Goal: Complete application form

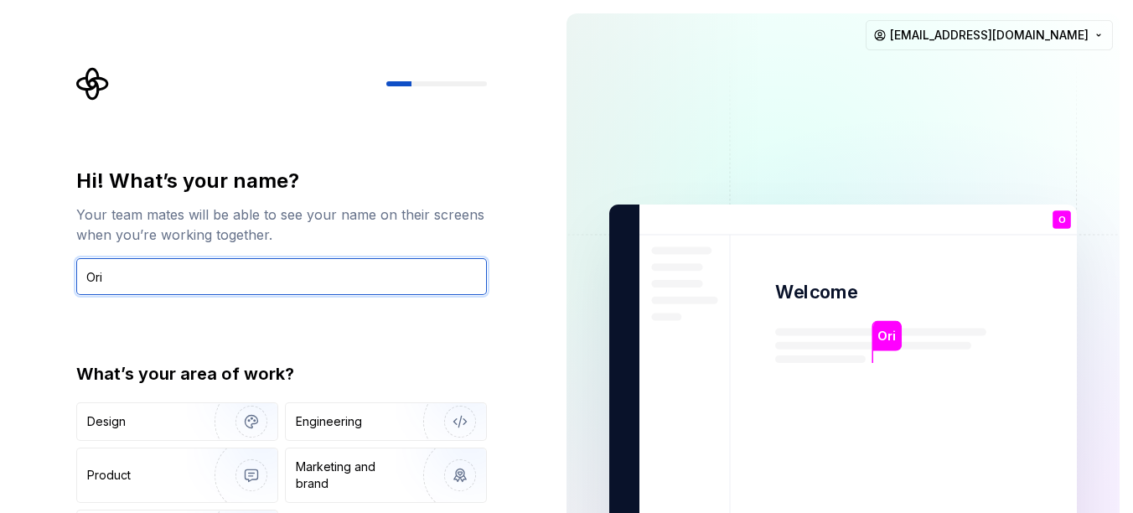
type input "Ori"
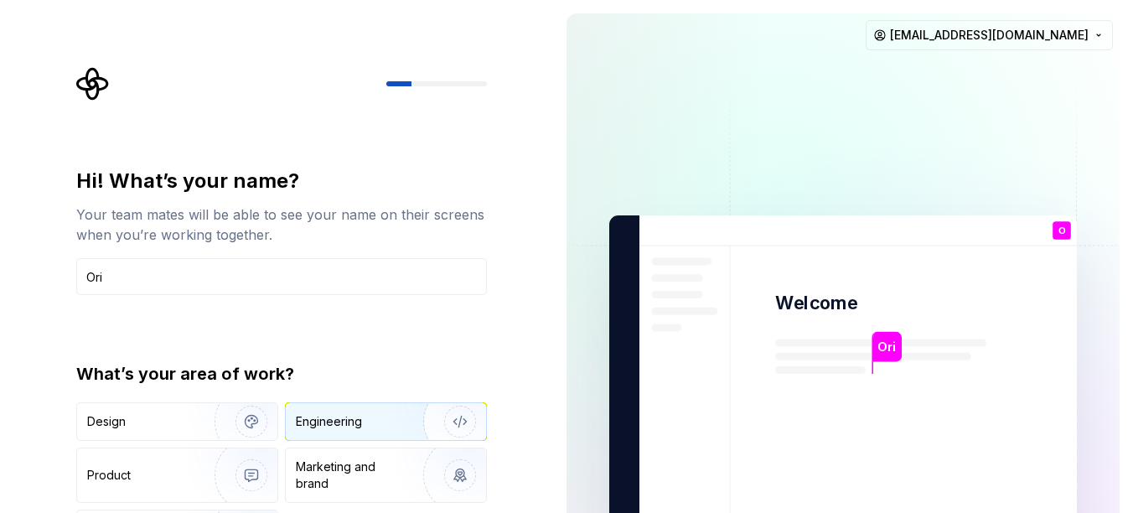
click at [469, 407] on img "button" at bounding box center [448, 421] width 107 height 112
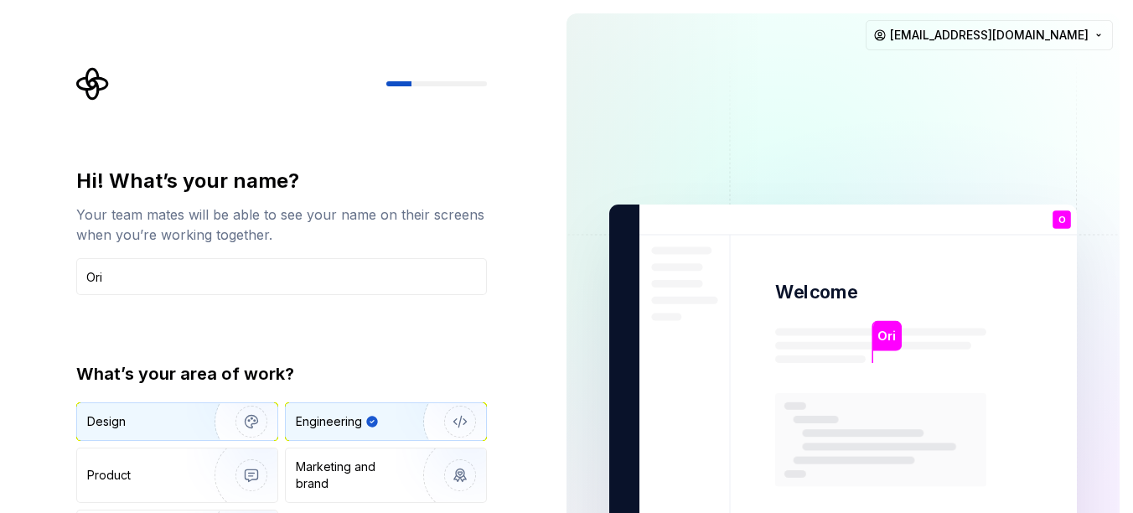
click at [249, 405] on img "button" at bounding box center [240, 421] width 107 height 112
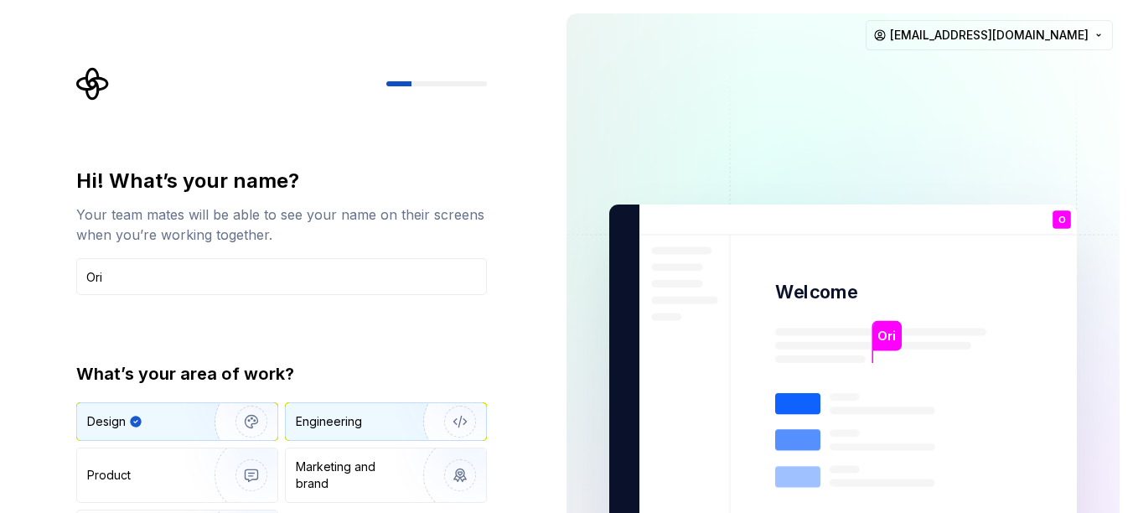
click at [360, 432] on div "Engineering" at bounding box center [386, 421] width 200 height 37
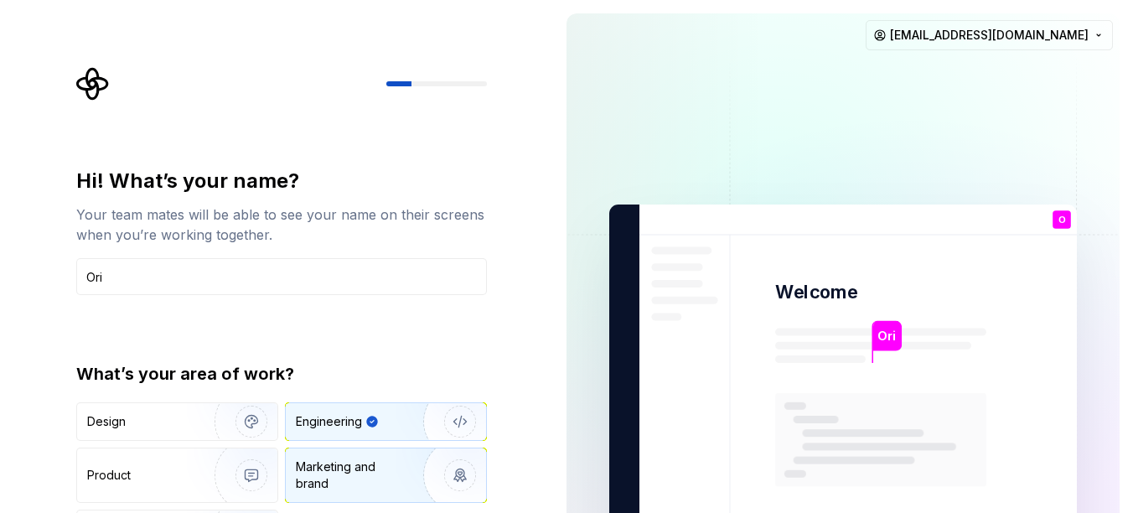
click at [349, 472] on div "Marketing and brand" at bounding box center [352, 475] width 113 height 34
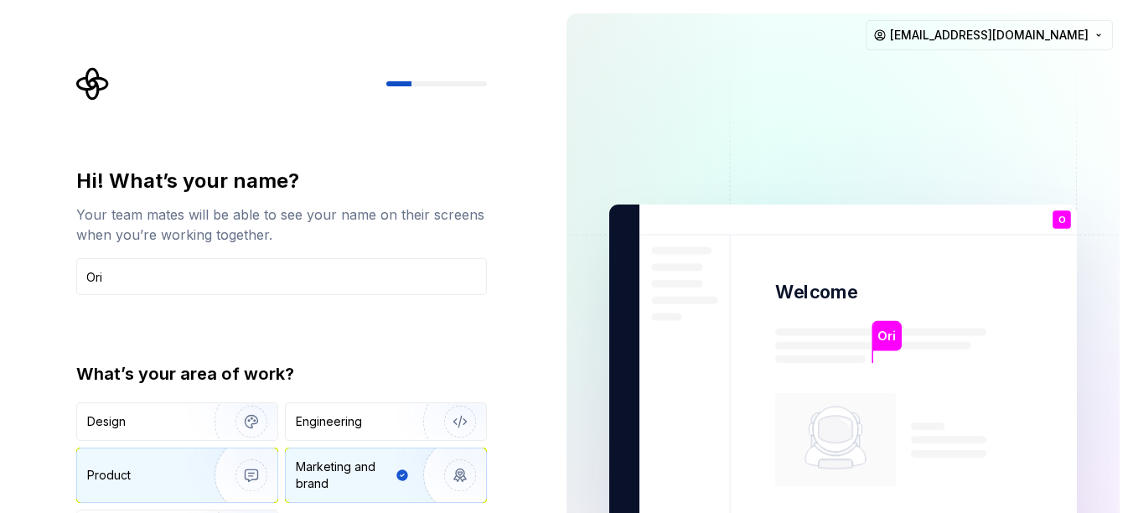
click at [225, 472] on img "button" at bounding box center [240, 475] width 107 height 112
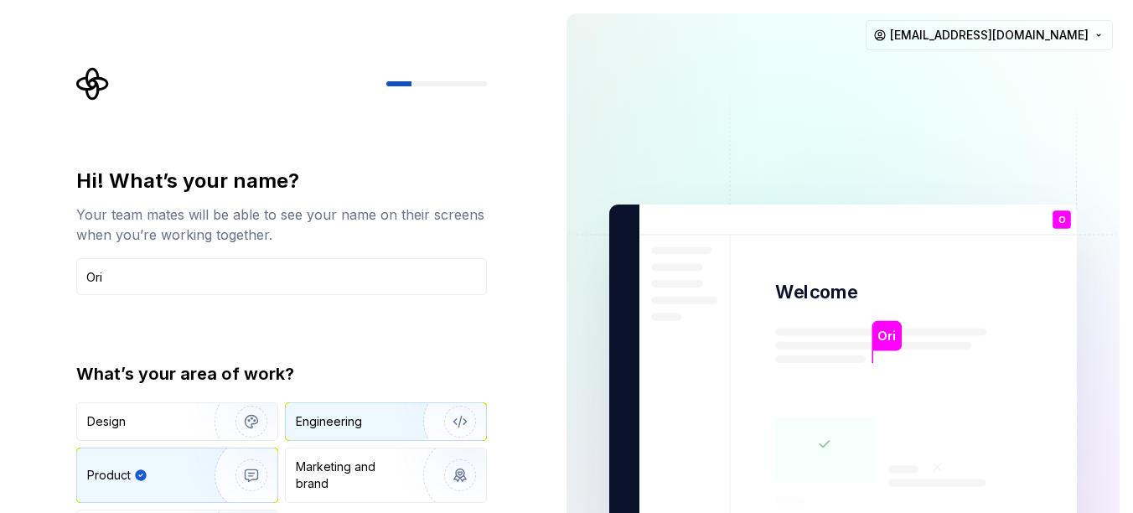
click at [351, 436] on div "Engineering" at bounding box center [386, 421] width 200 height 37
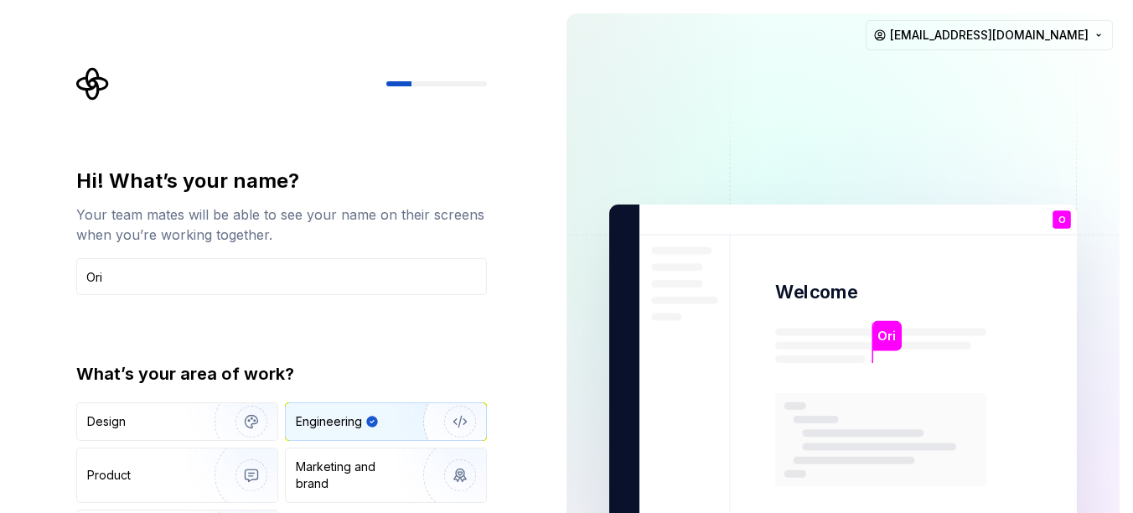
click at [457, 362] on div "What’s your area of work?" at bounding box center [281, 373] width 411 height 23
click at [404, 89] on div at bounding box center [281, 84] width 411 height 34
drag, startPoint x: 1132, startPoint y: 41, endPoint x: 1134, endPoint y: 150, distance: 108.9
click at [1132, 150] on html "Hi! What’s your name? Your team mates will be able to see your name on their sc…" at bounding box center [566, 256] width 1133 height 513
drag, startPoint x: 1132, startPoint y: 150, endPoint x: 1100, endPoint y: 199, distance: 58.1
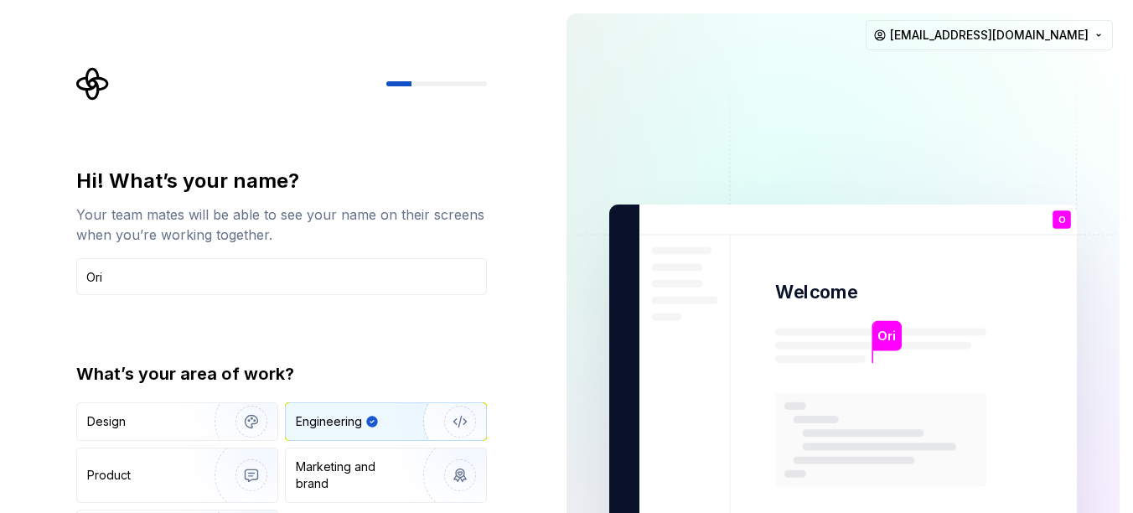
click at [1127, 335] on div "Ori Welcome O You T B +3 [PERSON_NAME] [PERSON_NAME] [PERSON_NAME][EMAIL_ADDRES…" at bounding box center [843, 378] width 580 height 756
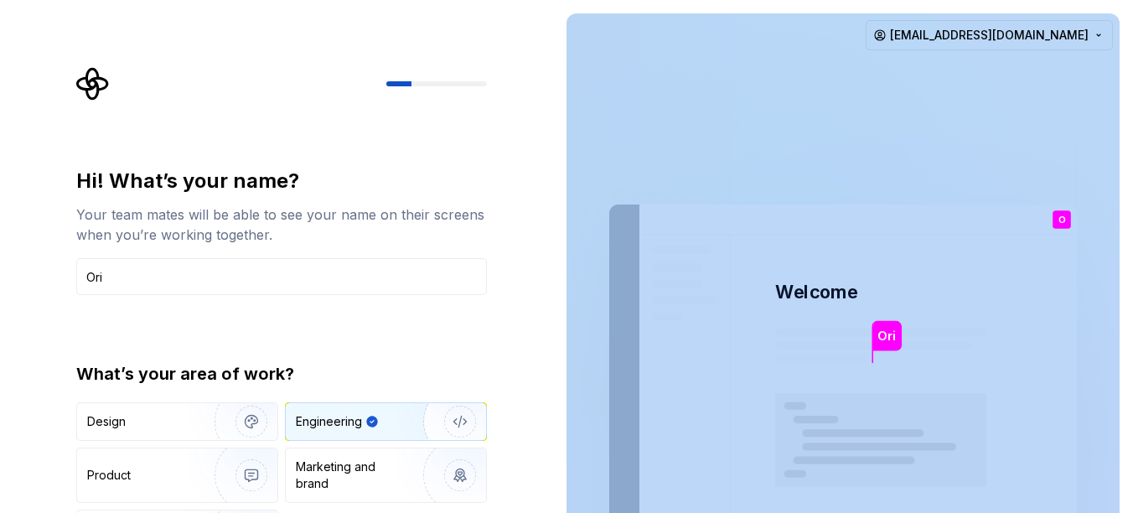
drag, startPoint x: 1132, startPoint y: 142, endPoint x: 1115, endPoint y: 217, distance: 77.2
click at [1115, 217] on div "Ori Welcome O You T B +3 [PERSON_NAME] [PERSON_NAME] [PERSON_NAME][EMAIL_ADDRES…" at bounding box center [843, 378] width 580 height 756
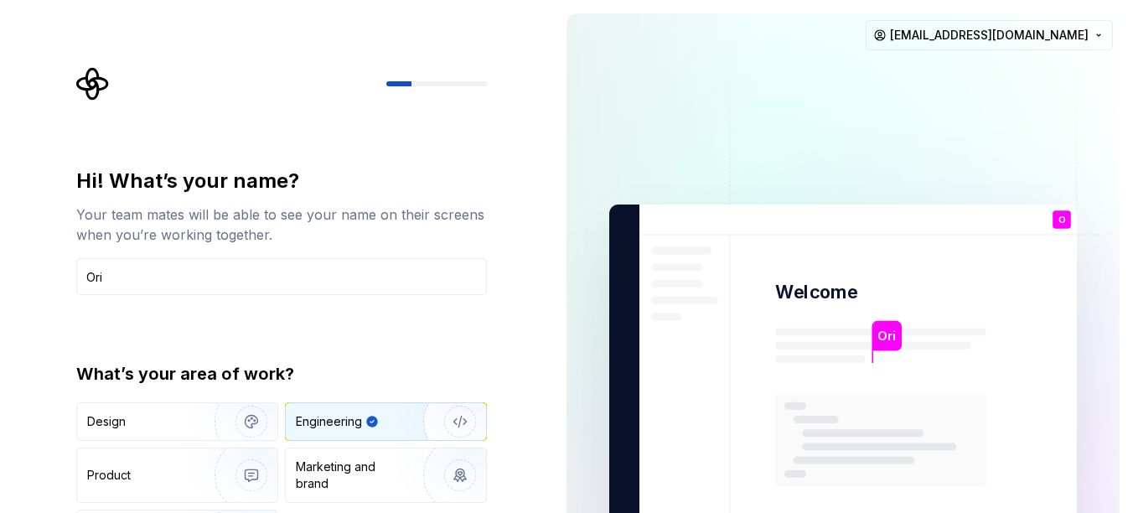
click at [501, 171] on div "Hi! What’s your name? Your team mates will be able to see your name on their sc…" at bounding box center [286, 336] width 441 height 538
click at [488, 350] on div "Hi! What’s your name? Your team mates will be able to see your name on their sc…" at bounding box center [286, 336] width 441 height 538
click at [450, 359] on div "Hi! What’s your name? Your team mates will be able to see your name on their sc…" at bounding box center [281, 358] width 411 height 380
type button "Engineering"
click at [285, 402] on button "Engineering" at bounding box center [386, 421] width 202 height 39
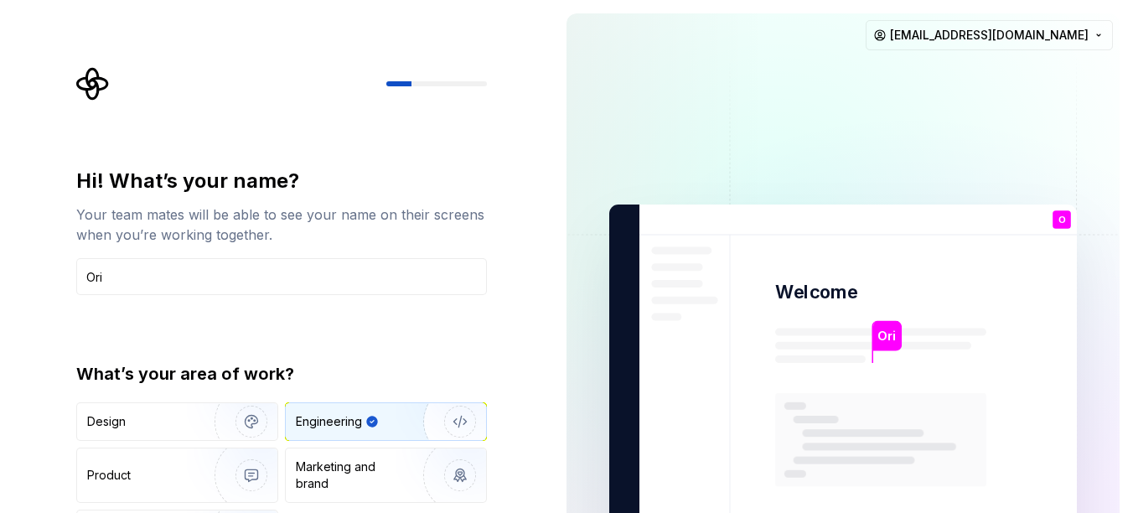
click at [399, 419] on img "button" at bounding box center [448, 421] width 107 height 112
click at [395, 412] on img "button" at bounding box center [448, 421] width 107 height 112
drag, startPoint x: 395, startPoint y: 410, endPoint x: 432, endPoint y: 441, distance: 48.7
click at [323, 363] on div "Hi! What’s your name? Your team mates will be able to see your name on their sc…" at bounding box center [281, 358] width 411 height 380
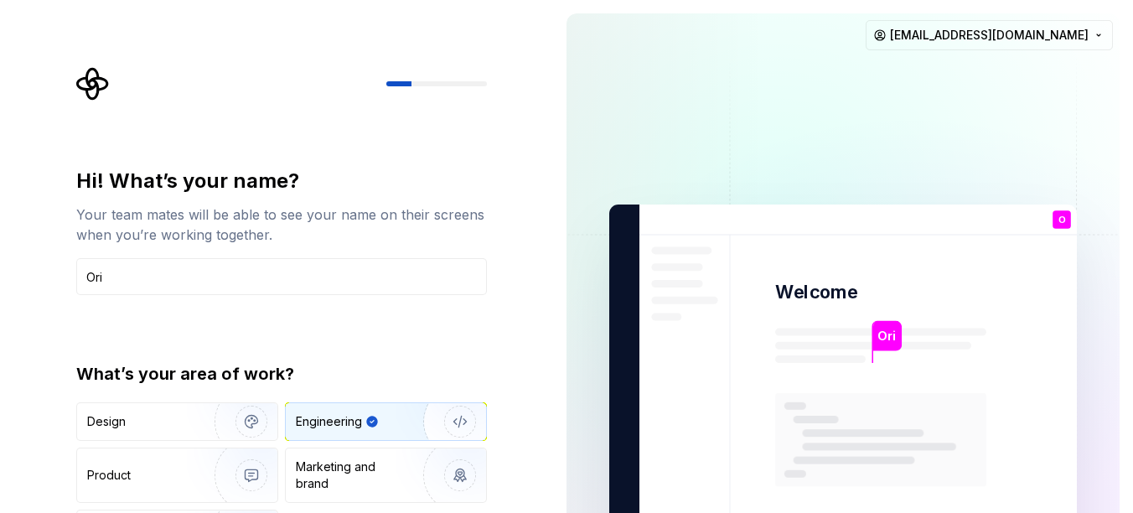
click at [399, 317] on div "Hi! What’s your name? Your team mates will be able to see your name on their sc…" at bounding box center [281, 358] width 411 height 380
click at [416, 281] on input "Ori" at bounding box center [281, 276] width 411 height 37
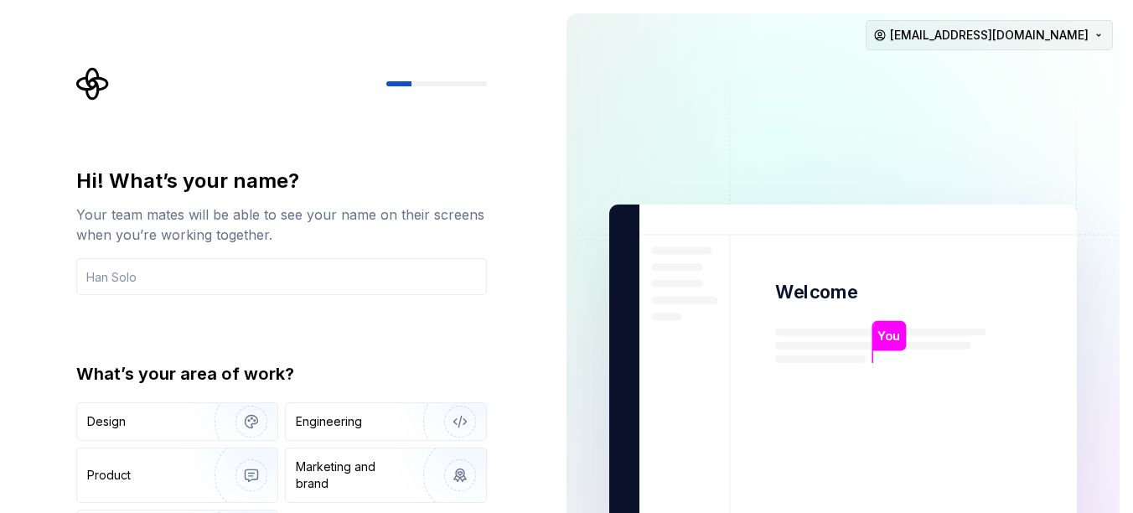
click at [1066, 26] on html "Hi! What’s your name? Your team mates will be able to see your name on their sc…" at bounding box center [566, 256] width 1133 height 513
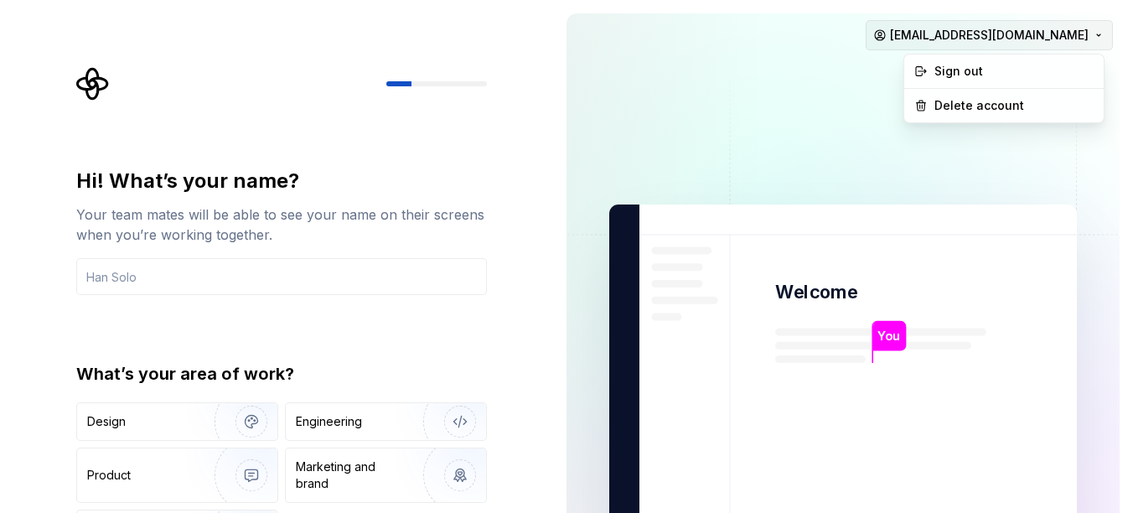
click at [1042, 34] on html "Hi! What’s your name? Your team mates will be able to see your name on their sc…" at bounding box center [566, 256] width 1133 height 513
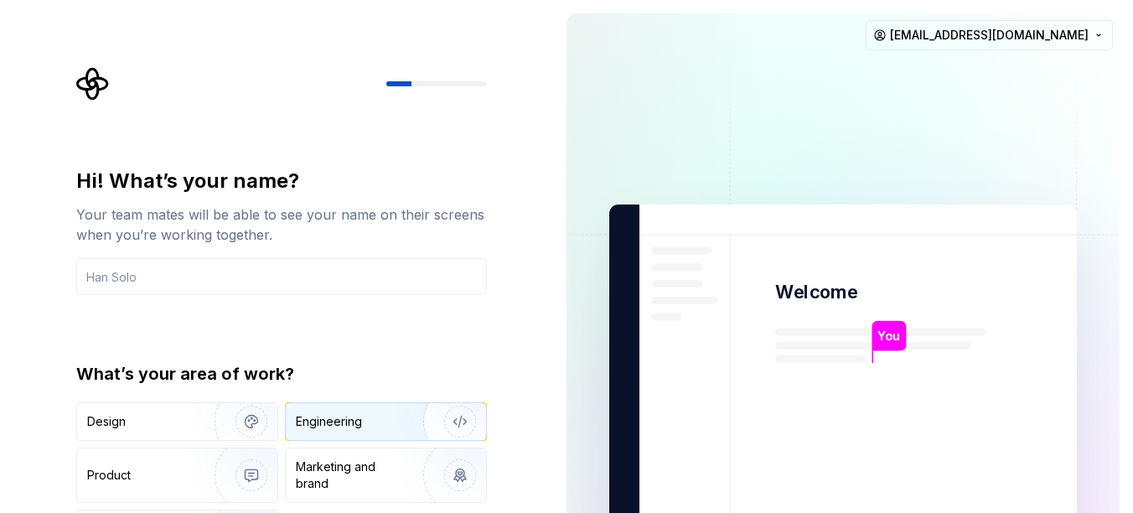
click at [369, 433] on div "Engineering" at bounding box center [386, 421] width 200 height 37
click at [884, 364] on img at bounding box center [842, 378] width 679 height 792
click at [529, 324] on div "Hi! What’s your name? Your team mates will be able to see your name on their sc…" at bounding box center [276, 378] width 553 height 756
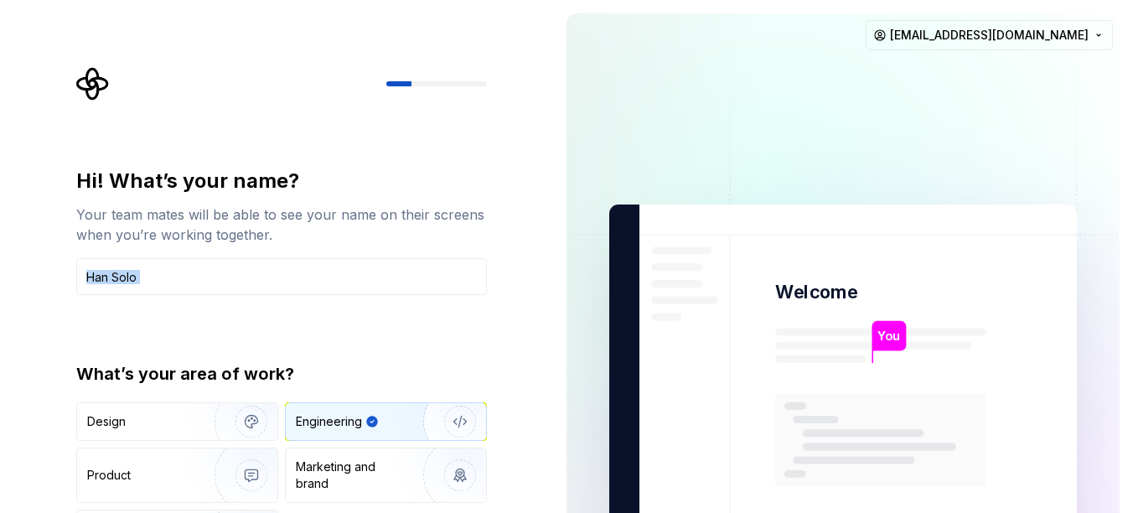
click at [524, 325] on div "Hi! What’s your name? Your team mates will be able to see your name on their sc…" at bounding box center [276, 378] width 553 height 756
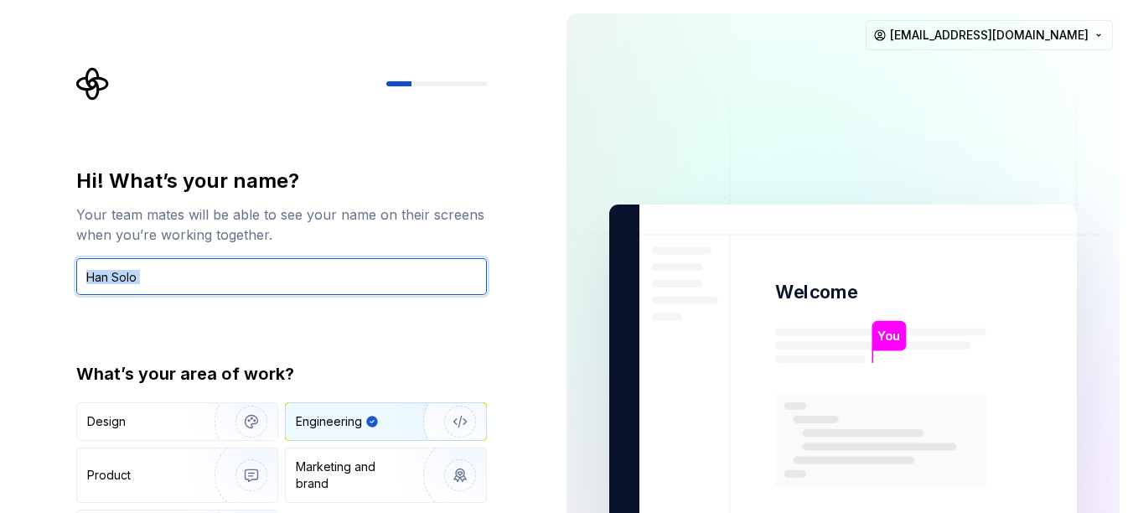
click at [303, 282] on input "text" at bounding box center [281, 276] width 411 height 37
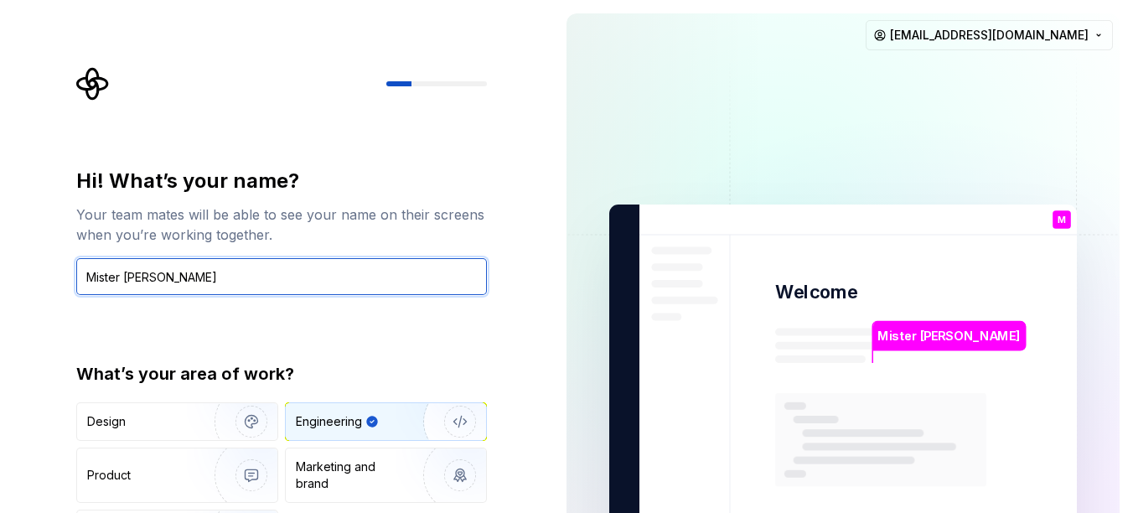
type input "Mister Ori"
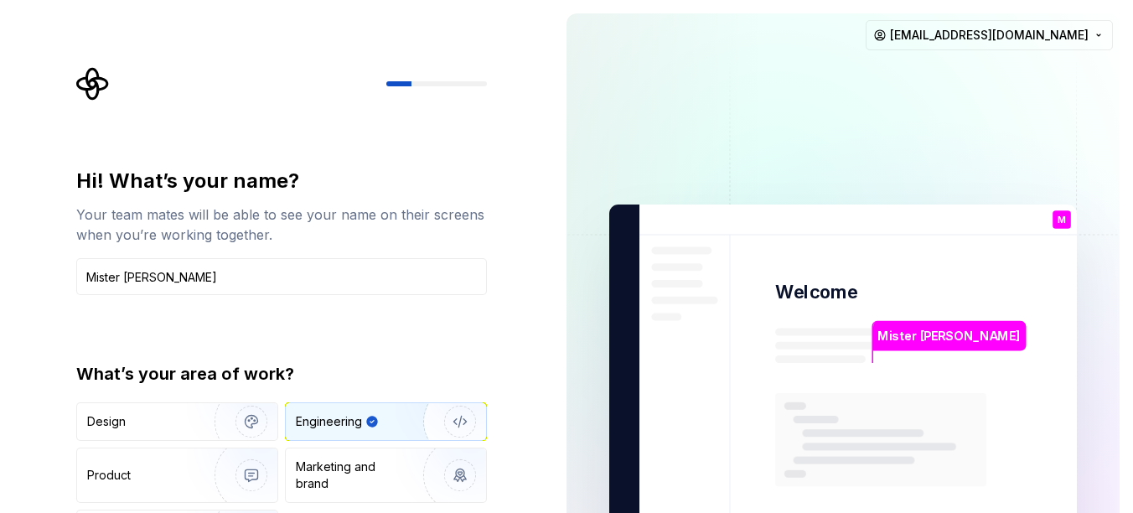
click at [488, 382] on div "Hi! What’s your name? Your team mates will be able to see your name on their sc…" at bounding box center [286, 336] width 441 height 538
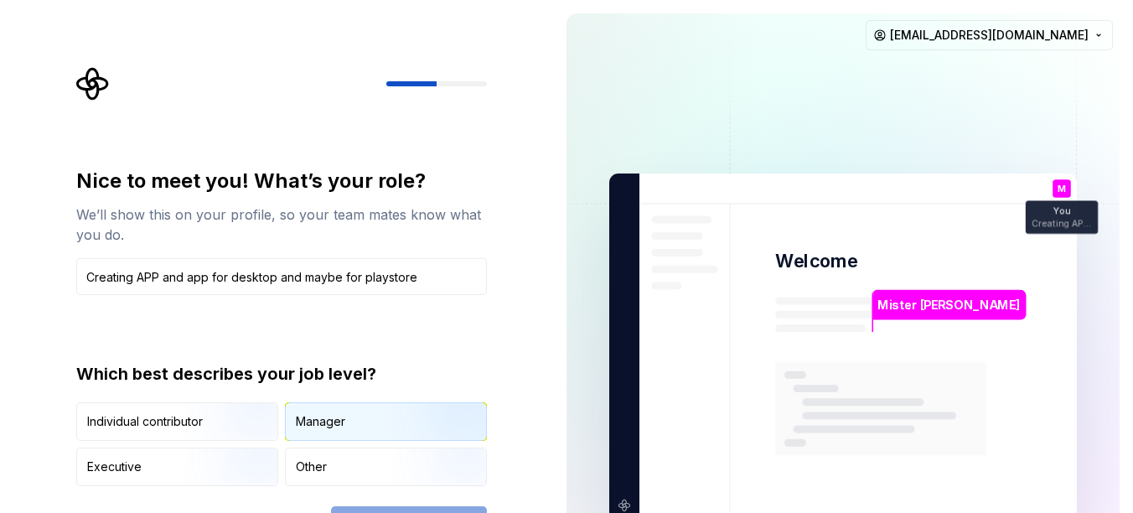
type input "Creating APP and app for desktop and maybe for playstore"
click at [359, 436] on div "Manager" at bounding box center [386, 421] width 200 height 37
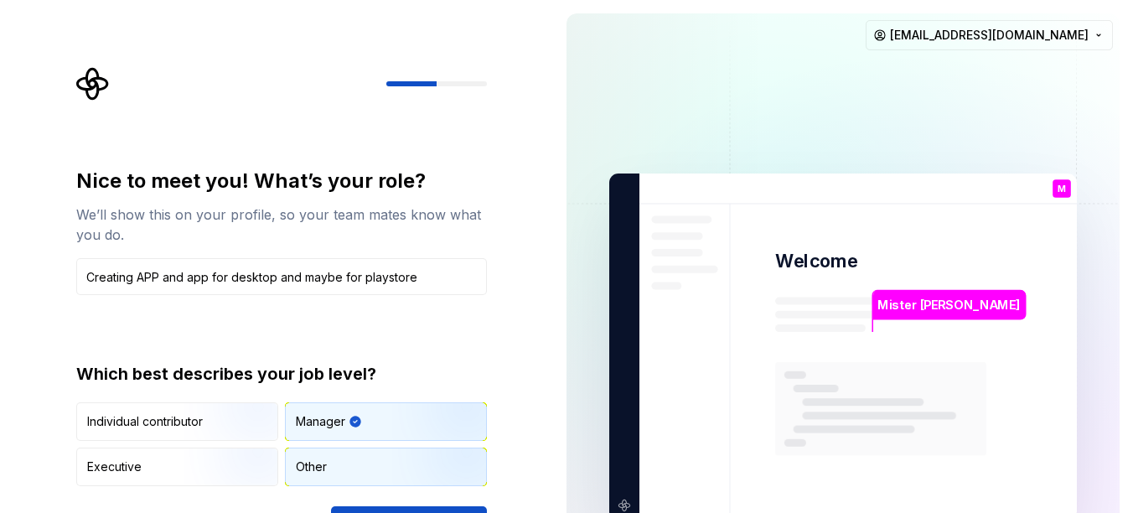
click at [374, 466] on div "Other" at bounding box center [386, 466] width 200 height 37
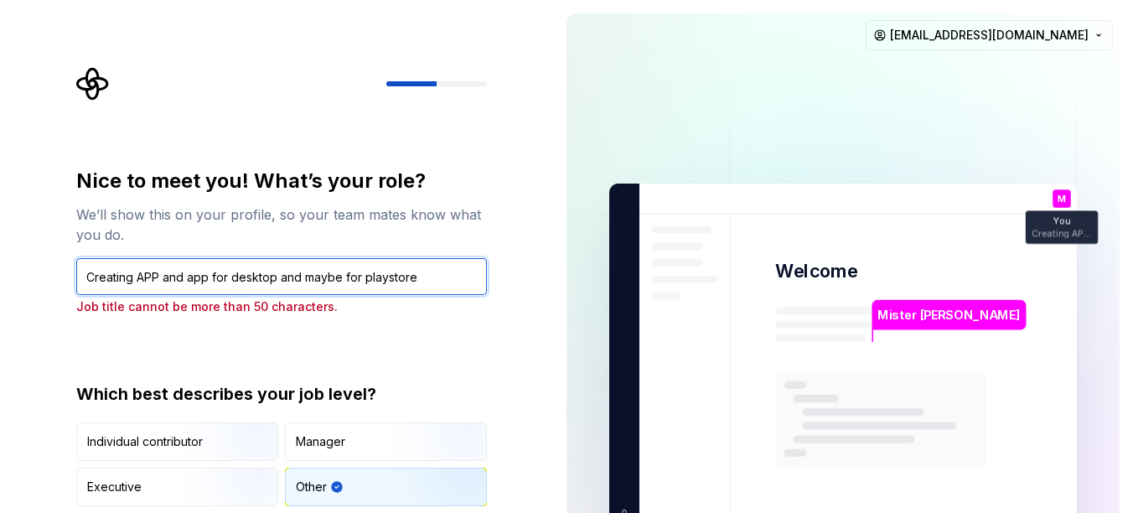
drag, startPoint x: 435, startPoint y: 266, endPoint x: 0, endPoint y: 273, distance: 434.9
click at [0, 273] on html "Nice to meet you! What’s your role? We’ll show this on your profile, so your te…" at bounding box center [566, 256] width 1133 height 513
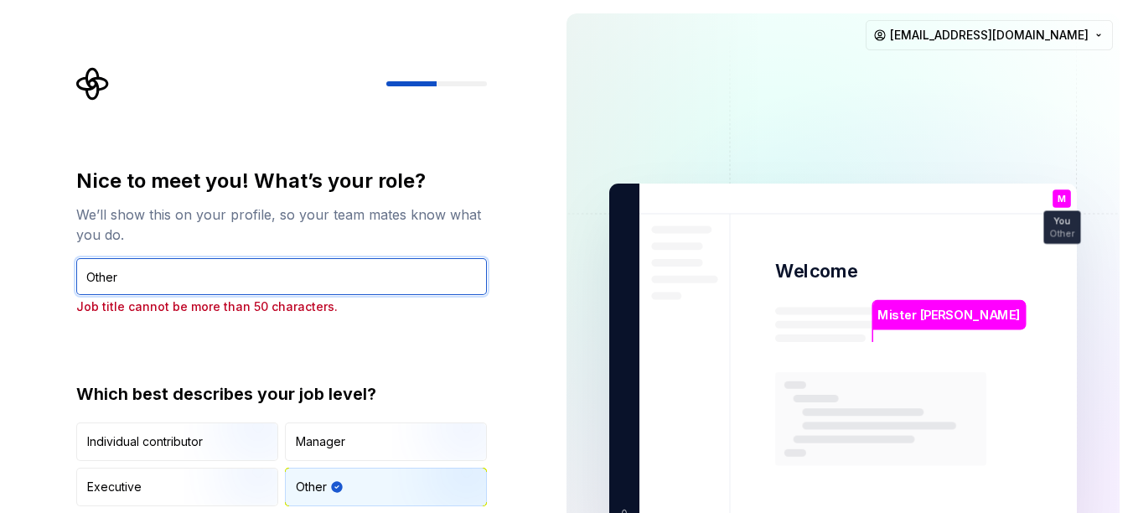
type input "Other"
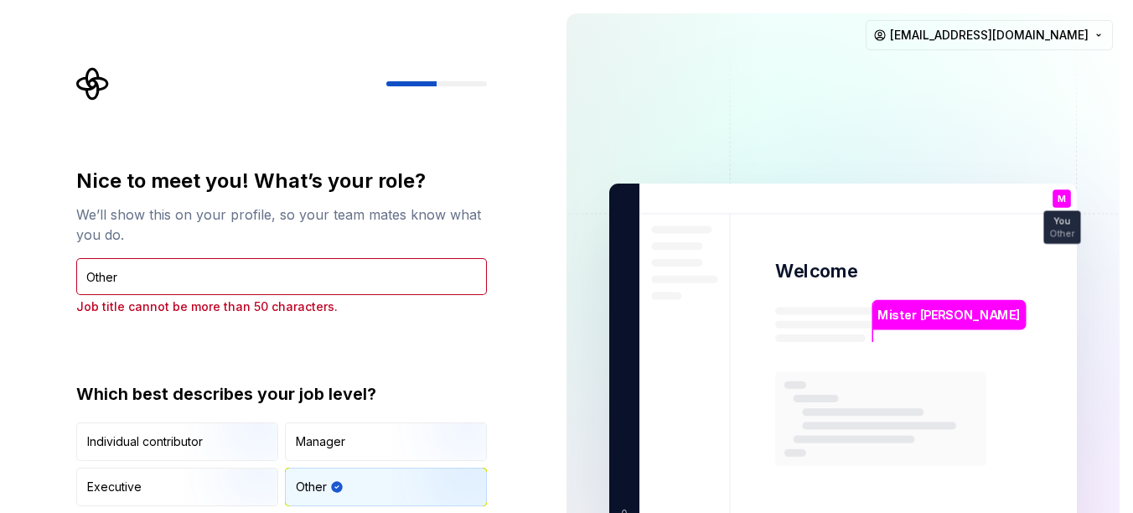
click at [529, 397] on div "Nice to meet you! What’s your role? We’ll show this on your profile, so your te…" at bounding box center [276, 357] width 553 height 714
click at [902, 345] on img at bounding box center [842, 357] width 679 height 792
click at [913, 319] on p "Mister Ori" at bounding box center [948, 315] width 142 height 18
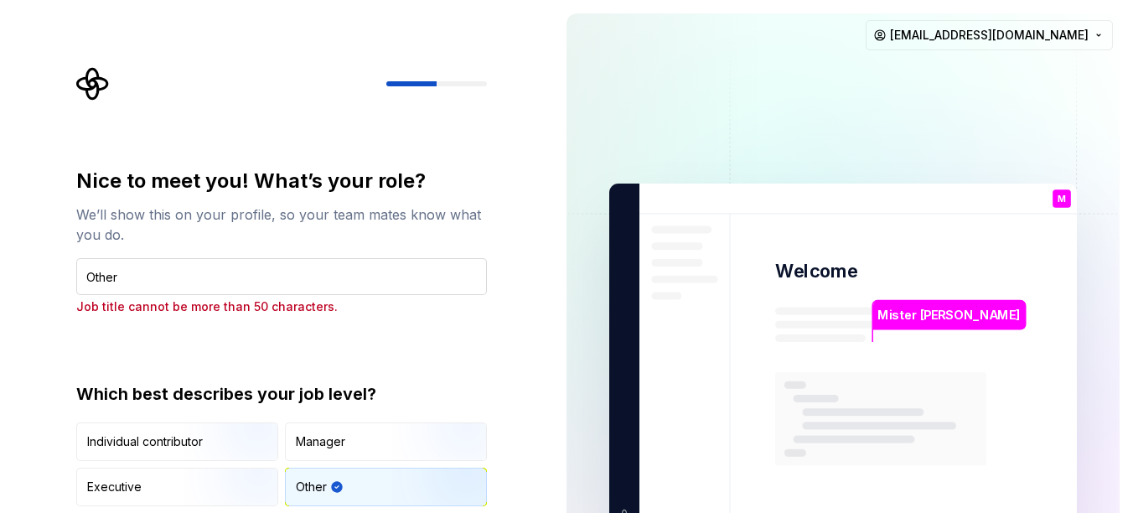
click at [410, 284] on input "Other" at bounding box center [281, 276] width 411 height 37
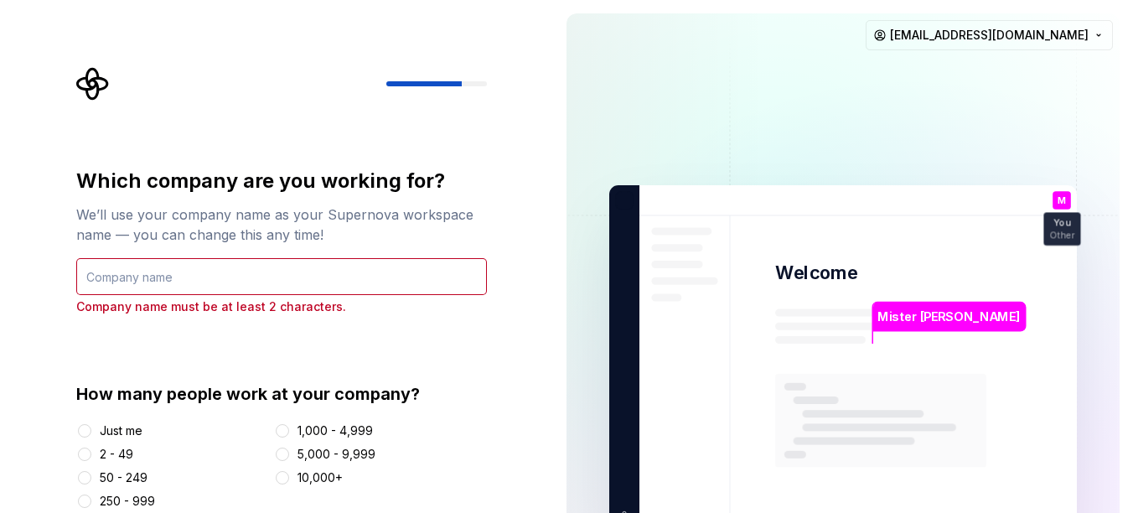
click at [455, 356] on div "Which company are you working for? We’ll use your company name as your Supernov…" at bounding box center [281, 339] width 411 height 342
drag, startPoint x: 129, startPoint y: 435, endPoint x: 147, endPoint y: 364, distance: 73.4
click at [129, 434] on div "Just me" at bounding box center [121, 430] width 43 height 17
click at [91, 434] on button "Just me" at bounding box center [84, 430] width 13 height 13
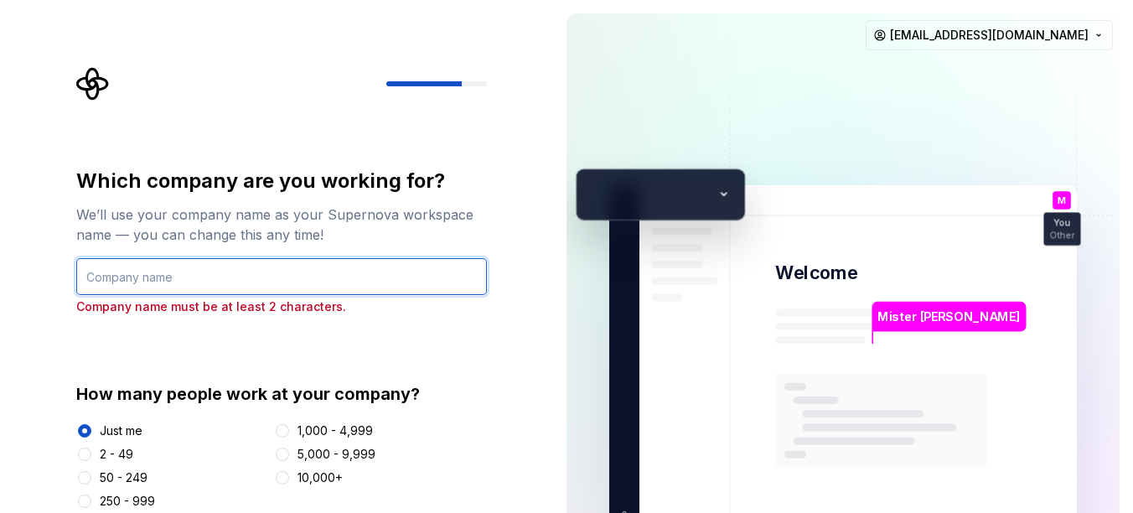
click at [188, 285] on input "text" at bounding box center [281, 276] width 411 height 37
type input "no one"
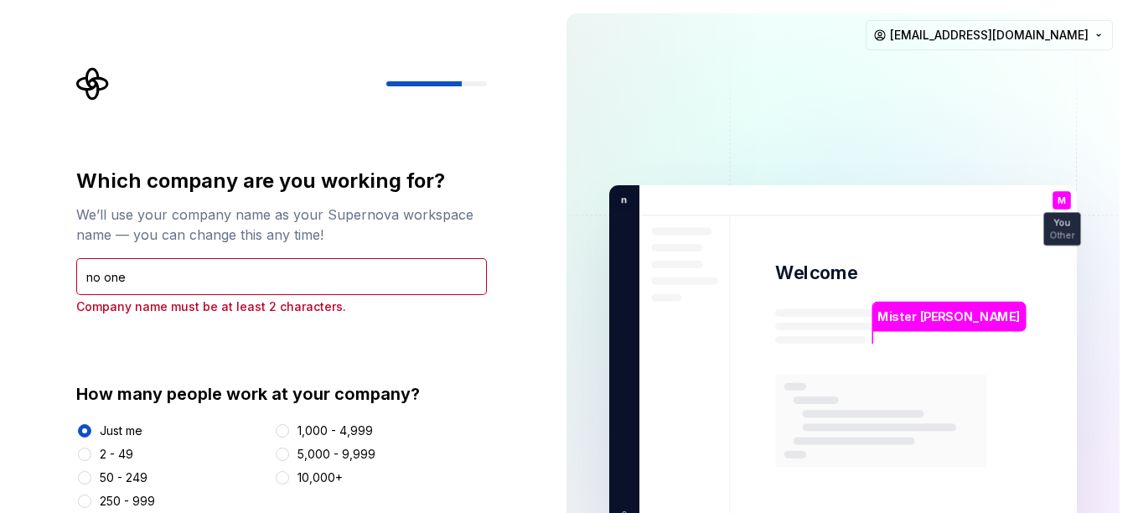
click at [497, 377] on div "Which company are you working for? We’ll use your company name as your Supernov…" at bounding box center [286, 316] width 441 height 499
click at [428, 418] on div "How many people work at your company? Just me 2 - 49 50 - 249 250 - 999 1,000 -…" at bounding box center [281, 445] width 411 height 127
drag, startPoint x: 423, startPoint y: 397, endPoint x: 438, endPoint y: 389, distance: 17.3
click at [438, 389] on div "How many people work at your company?" at bounding box center [281, 393] width 411 height 23
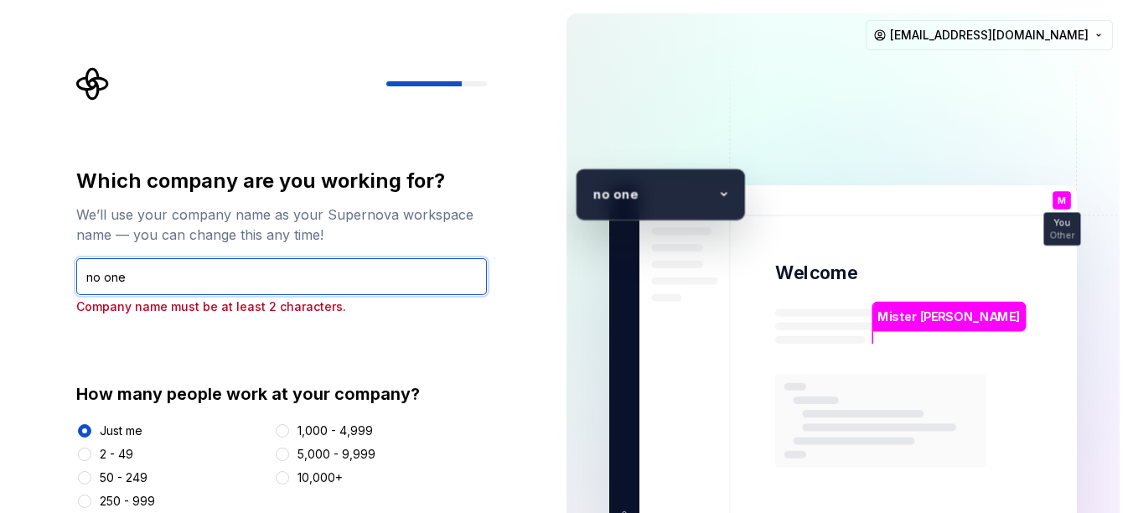
click at [200, 277] on input "no one" at bounding box center [281, 276] width 411 height 37
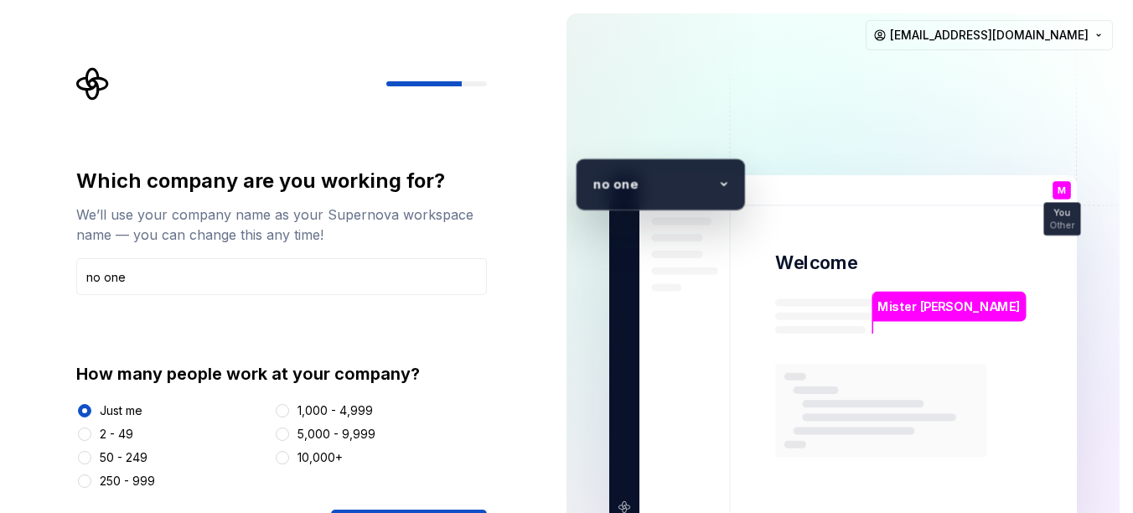
drag, startPoint x: 388, startPoint y: 511, endPoint x: 400, endPoint y: 506, distance: 12.8
click at [395, 507] on div "Which company are you working for? We’ll use your company name as your Supernov…" at bounding box center [281, 357] width 411 height 379
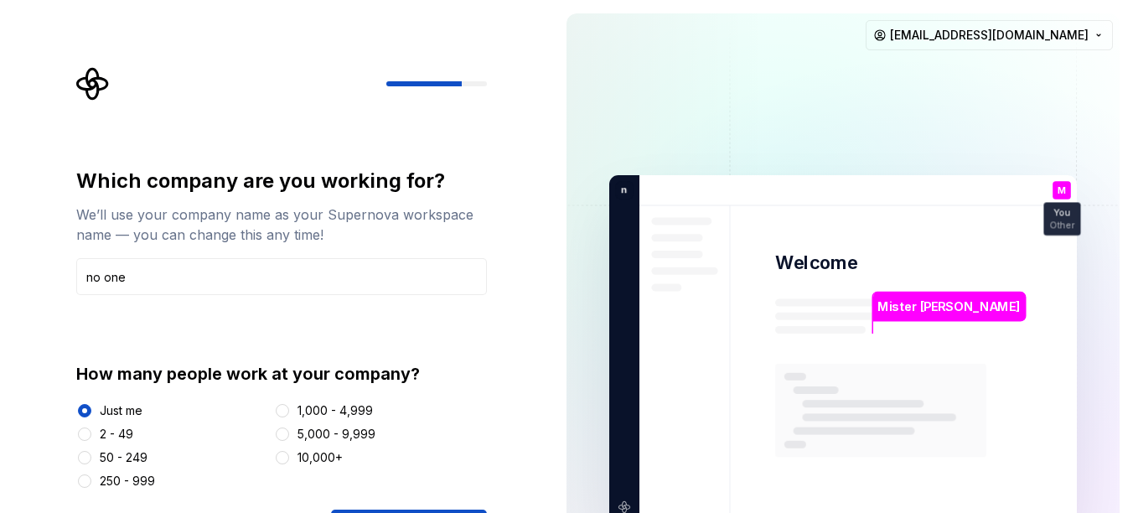
click at [400, 504] on div "Which company are you working for? We’ll use your company name as your Supernov…" at bounding box center [281, 357] width 411 height 379
click at [397, 507] on div "Which company are you working for? We’ll use your company name as your Supernov…" at bounding box center [281, 357] width 411 height 379
drag, startPoint x: 147, startPoint y: 258, endPoint x: 142, endPoint y: 274, distance: 16.5
click at [142, 273] on input "no one" at bounding box center [281, 276] width 411 height 37
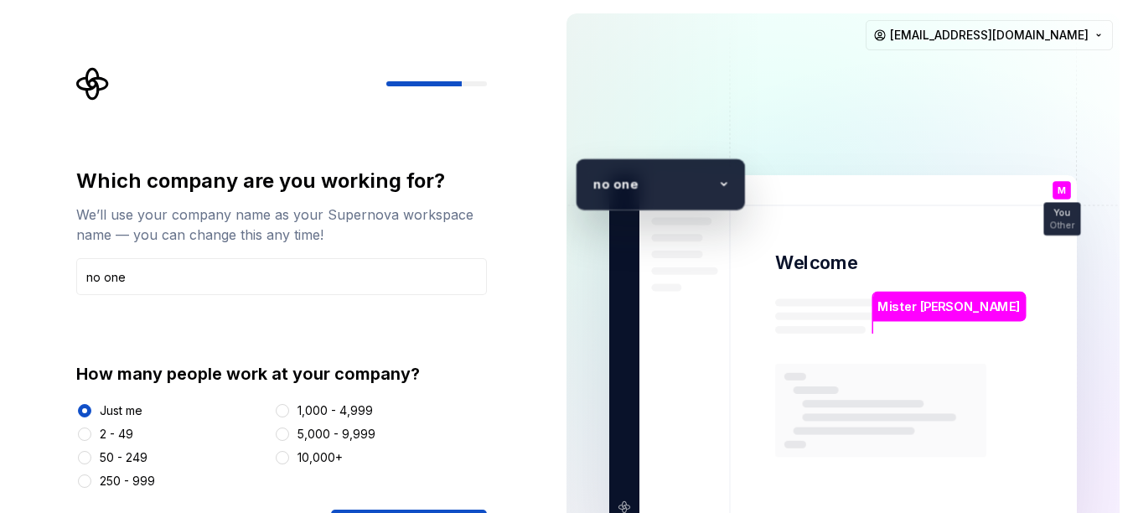
click at [509, 459] on div "Which company are you working for? We’ll use your company name as your Supernov…" at bounding box center [276, 348] width 553 height 697
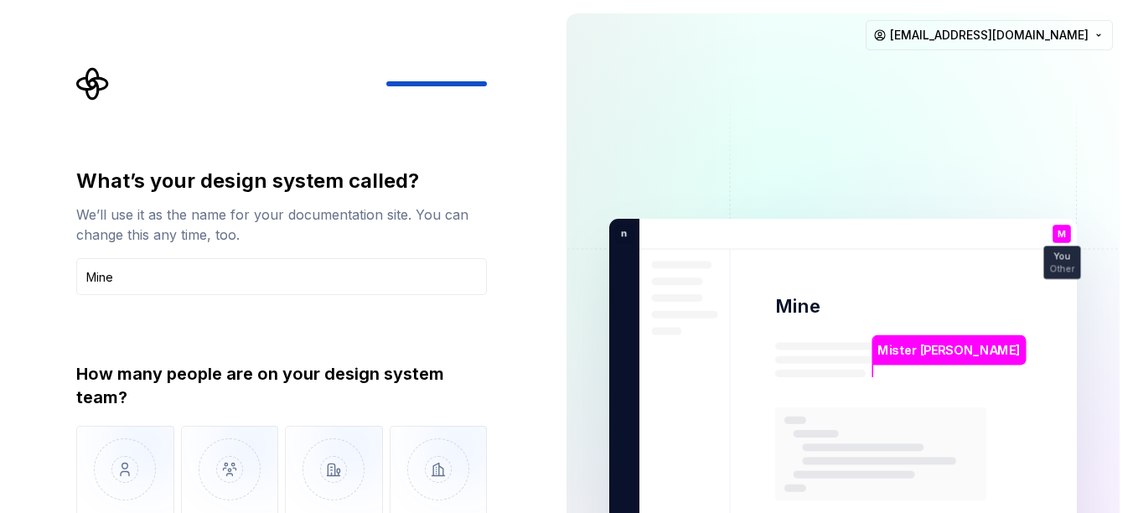
click at [358, 338] on div "What’s your design system called? We’ll use it as the name for your documentati…" at bounding box center [281, 372] width 411 height 409
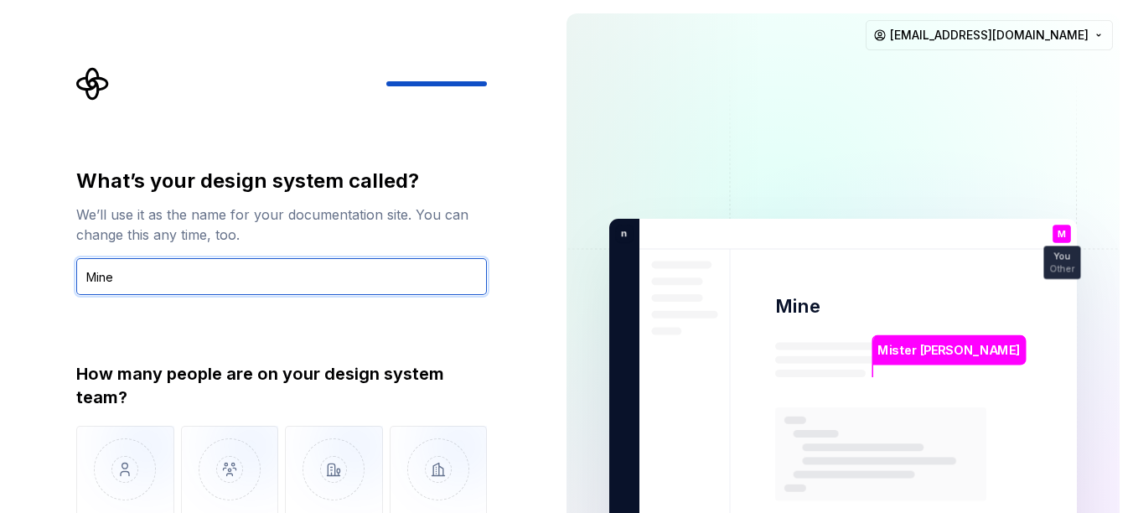
click at [305, 277] on input "Mine" at bounding box center [281, 276] width 411 height 37
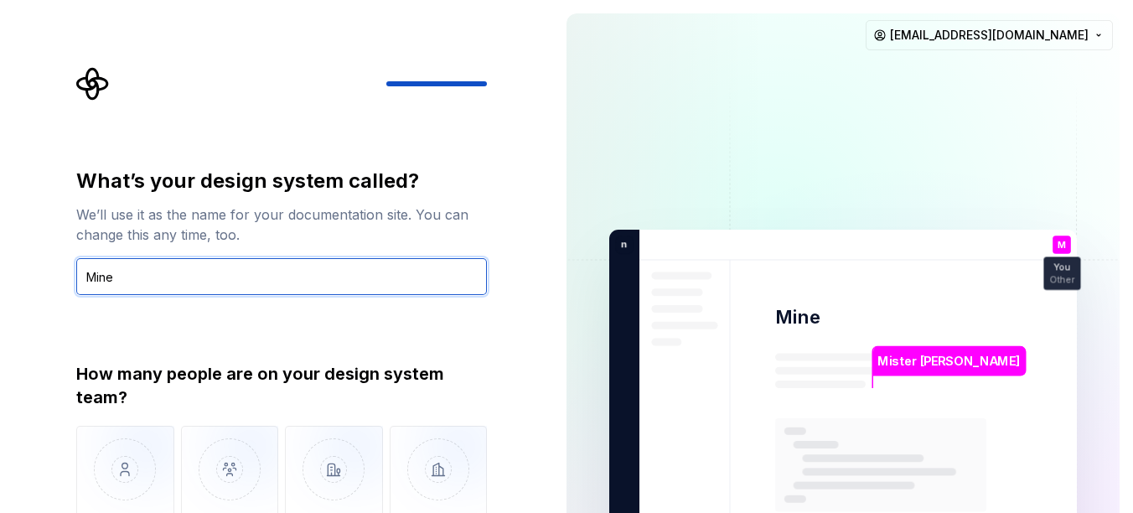
type input "Min"
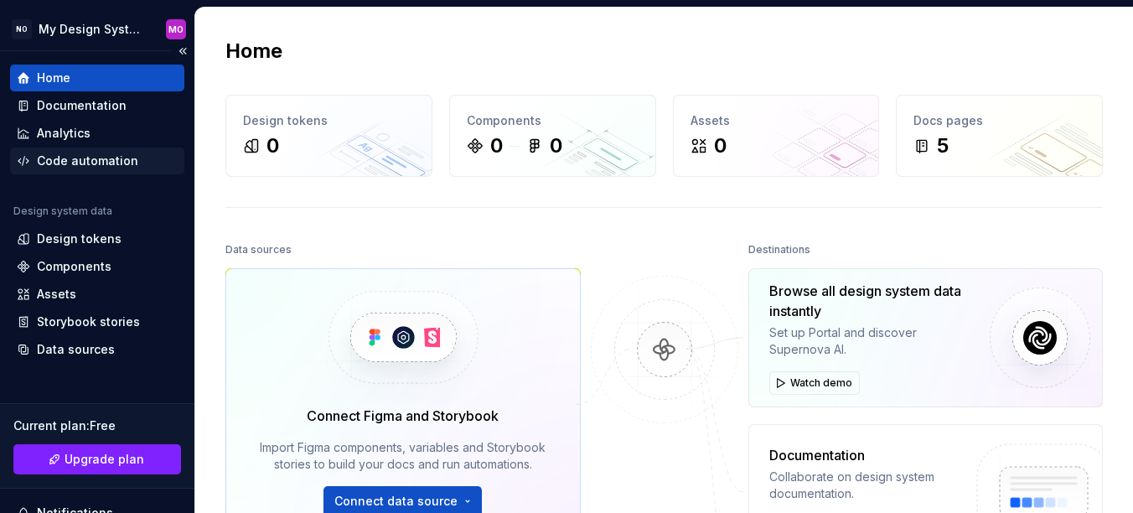
click at [111, 159] on div "Code automation" at bounding box center [87, 160] width 101 height 17
click at [106, 162] on div "Code automation" at bounding box center [87, 160] width 101 height 17
